Goal: Obtain resource: Download file/media

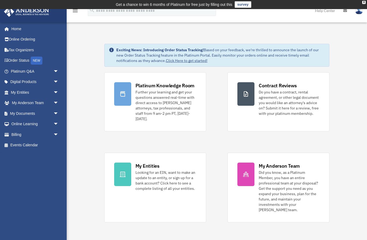
click at [59, 109] on span "arrow_drop_down" at bounding box center [58, 113] width 11 height 11
click at [18, 122] on span at bounding box center [17, 124] width 3 height 4
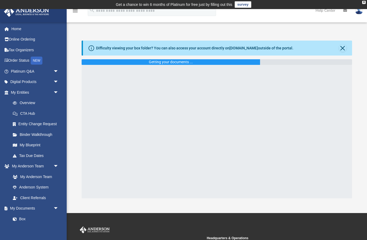
click at [344, 45] on button "Close" at bounding box center [342, 47] width 7 height 7
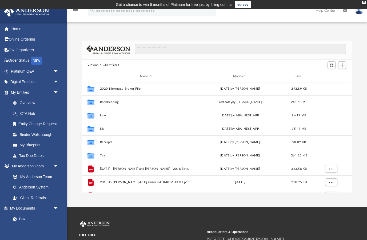
scroll to position [121, 270]
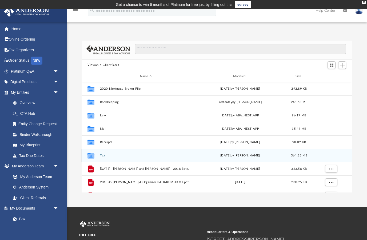
click at [93, 155] on icon "grid" at bounding box center [90, 156] width 7 height 4
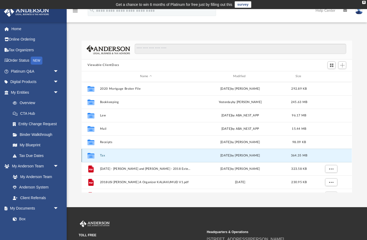
click at [109, 155] on button "Tax" at bounding box center [146, 154] width 92 height 3
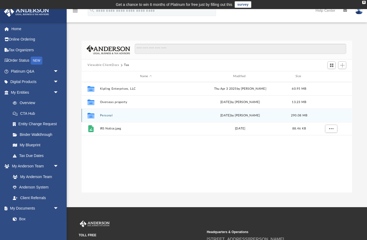
click at [111, 117] on button "Personal" at bounding box center [146, 114] width 92 height 3
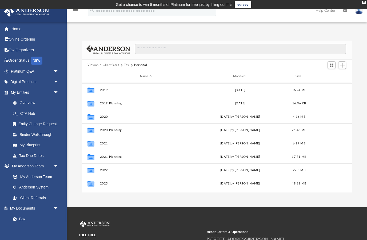
scroll to position [26, 0]
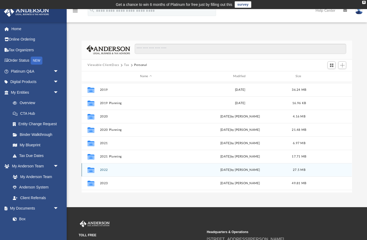
click at [94, 170] on icon "grid" at bounding box center [90, 170] width 7 height 4
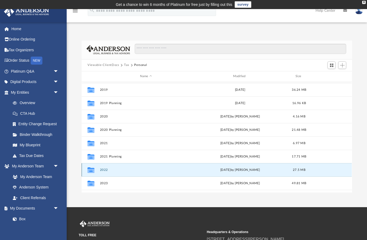
click at [100, 171] on button "2022" at bounding box center [146, 169] width 92 height 3
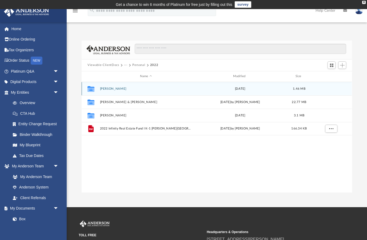
scroll to position [0, 0]
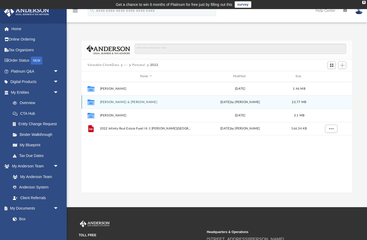
click at [98, 106] on div "Collaborated Folder" at bounding box center [90, 102] width 13 height 9
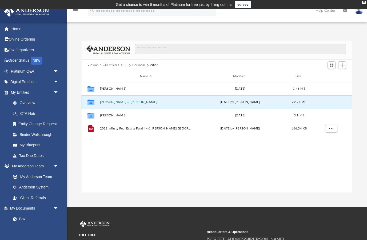
click at [97, 105] on div "Collaborated Folder" at bounding box center [90, 102] width 13 height 9
click at [97, 102] on div "Collaborated Folder" at bounding box center [90, 102] width 13 height 9
click at [116, 103] on button "Kumud & Theresa" at bounding box center [146, 101] width 92 height 3
click at [93, 101] on icon "grid" at bounding box center [90, 103] width 7 height 4
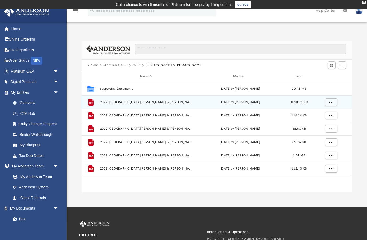
click at [331, 101] on span "More options" at bounding box center [331, 101] width 4 height 3
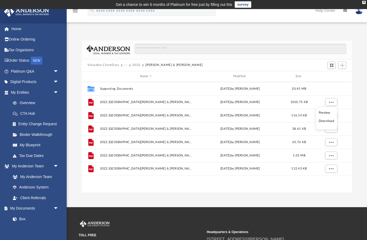
click at [327, 121] on li "Download" at bounding box center [326, 121] width 15 height 6
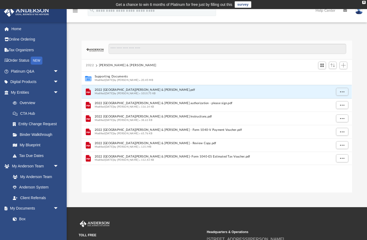
scroll to position [121, 270]
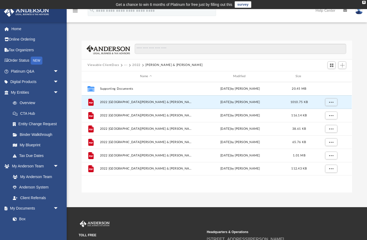
click at [133, 65] on button "2022" at bounding box center [136, 65] width 8 height 5
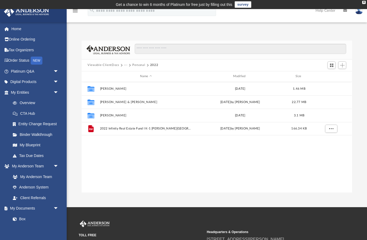
click at [134, 64] on button "Personal" at bounding box center [138, 65] width 13 height 5
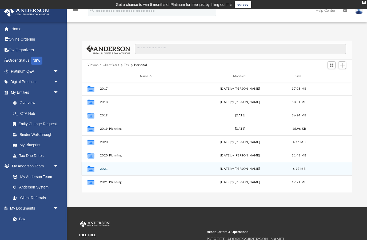
click at [251, 169] on div "Thu Aug 21 2025 by Cynthia Haley" at bounding box center [240, 168] width 92 height 5
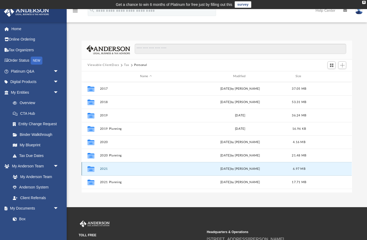
click at [104, 169] on button "2021" at bounding box center [146, 168] width 92 height 3
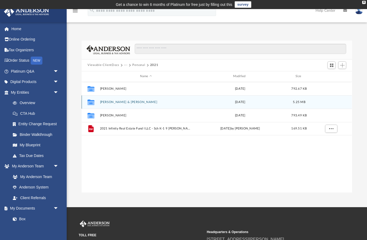
click at [134, 103] on button "Kalia, Theresa & Kumud" at bounding box center [146, 101] width 92 height 3
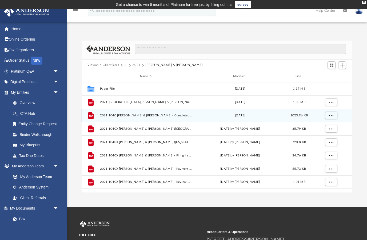
click at [106, 116] on span "2021 1040 Kalia, Theresa & Kumud - Completed Copy.pdf" at bounding box center [146, 114] width 92 height 3
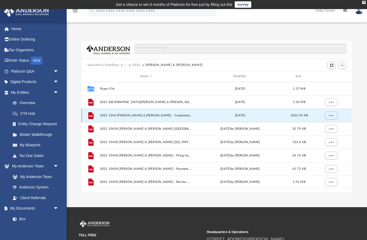
click at [146, 116] on span "2021 1040 Kalia, Theresa & Kumud - Completed Copy.pdf" at bounding box center [146, 114] width 92 height 3
click at [332, 114] on span "More options" at bounding box center [331, 115] width 4 height 3
click at [327, 137] on li "Download" at bounding box center [326, 135] width 15 height 6
click at [331, 115] on span "More options" at bounding box center [331, 115] width 4 height 3
click at [327, 136] on li "Download" at bounding box center [326, 135] width 15 height 6
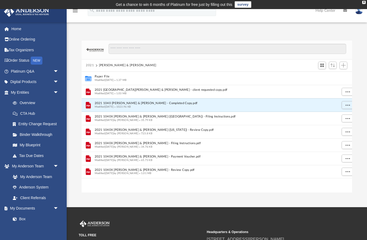
scroll to position [0, 0]
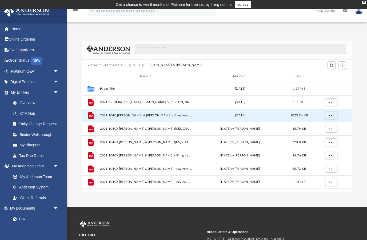
click at [107, 65] on button "Viewable-ClientDocs" at bounding box center [102, 65] width 31 height 5
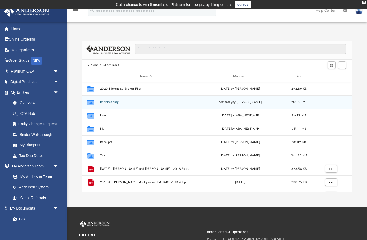
click at [116, 103] on button "Bookkeeping" at bounding box center [146, 101] width 92 height 3
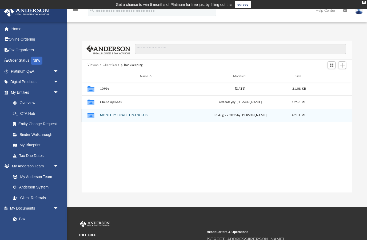
click at [89, 116] on icon "grid" at bounding box center [90, 116] width 7 height 4
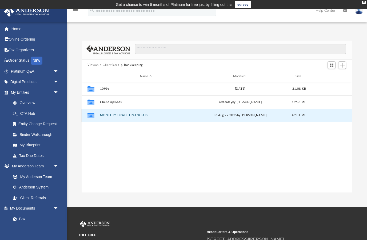
click at [91, 115] on icon "grid" at bounding box center [90, 116] width 7 height 4
click at [113, 113] on button "MONTHLY DRAFT FINANCIALS" at bounding box center [146, 114] width 92 height 3
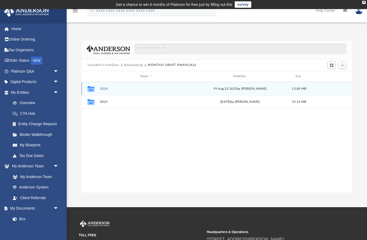
click at [104, 90] on button "2024" at bounding box center [146, 88] width 92 height 3
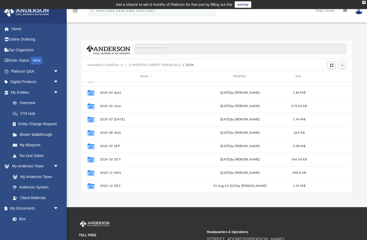
scroll to position [36, 0]
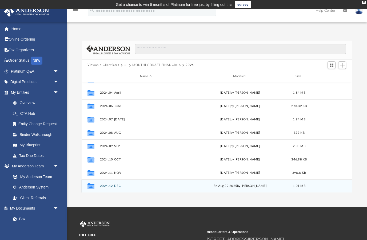
click at [236, 188] on div "Fri Aug 22 2025 by Jessica Garahan" at bounding box center [240, 186] width 92 height 5
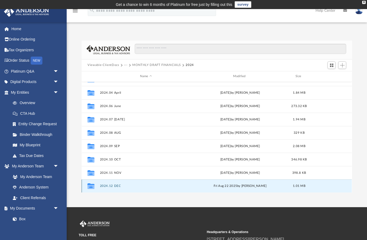
click at [91, 187] on icon "grid" at bounding box center [90, 186] width 7 height 6
click at [108, 187] on button "2024.12 DEC" at bounding box center [146, 185] width 92 height 3
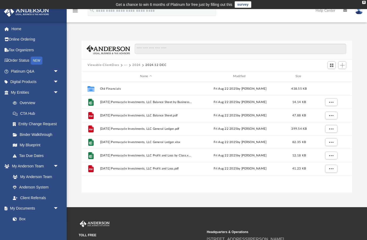
scroll to position [0, 0]
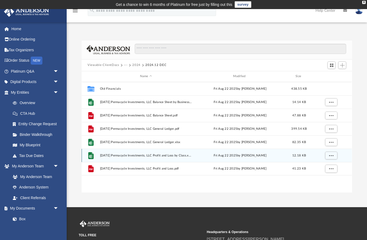
click at [114, 156] on span "2024.12.31 Permacycle Investments, LLC Profit and Loss by Class.xlsx" at bounding box center [146, 154] width 92 height 3
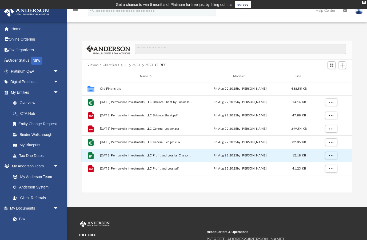
click at [330, 154] on span "More options" at bounding box center [331, 155] width 4 height 3
click at [326, 165] on li "Preview" at bounding box center [326, 166] width 15 height 6
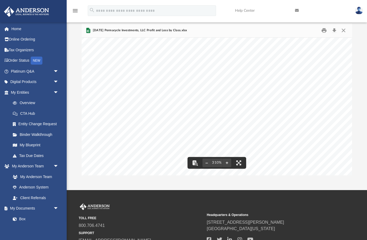
scroll to position [305, 1]
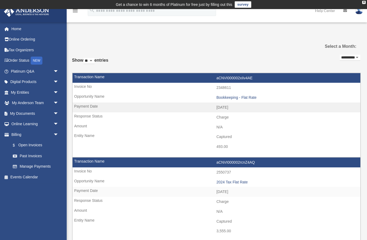
click at [58, 110] on span "arrow_drop_down" at bounding box center [58, 113] width 11 height 11
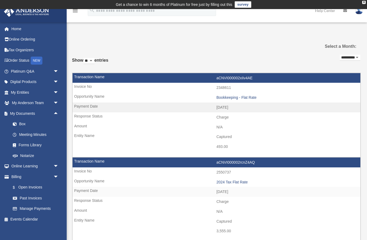
click at [23, 124] on link "Box" at bounding box center [36, 124] width 59 height 11
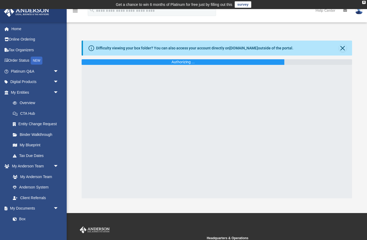
click at [344, 48] on button "Close" at bounding box center [342, 47] width 7 height 7
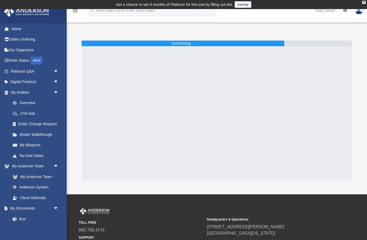
click at [359, 11] on img at bounding box center [359, 11] width 8 height 8
click at [350, 59] on div at bounding box center [217, 112] width 270 height 133
click at [26, 218] on link "Box" at bounding box center [34, 218] width 54 height 11
click at [54, 207] on span "arrow_drop_down" at bounding box center [58, 208] width 11 height 11
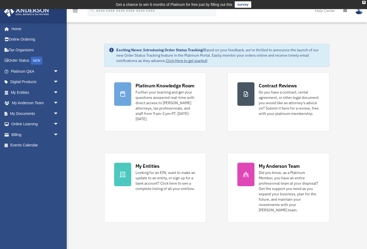
click at [57, 110] on span "arrow_drop_down" at bounding box center [58, 113] width 11 height 11
click at [25, 123] on link "Box" at bounding box center [36, 124] width 59 height 11
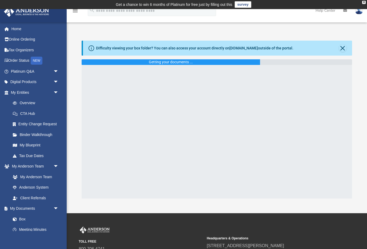
click at [343, 44] on button "Close" at bounding box center [342, 47] width 7 height 7
